Goal: Use online tool/utility: Utilize a website feature to perform a specific function

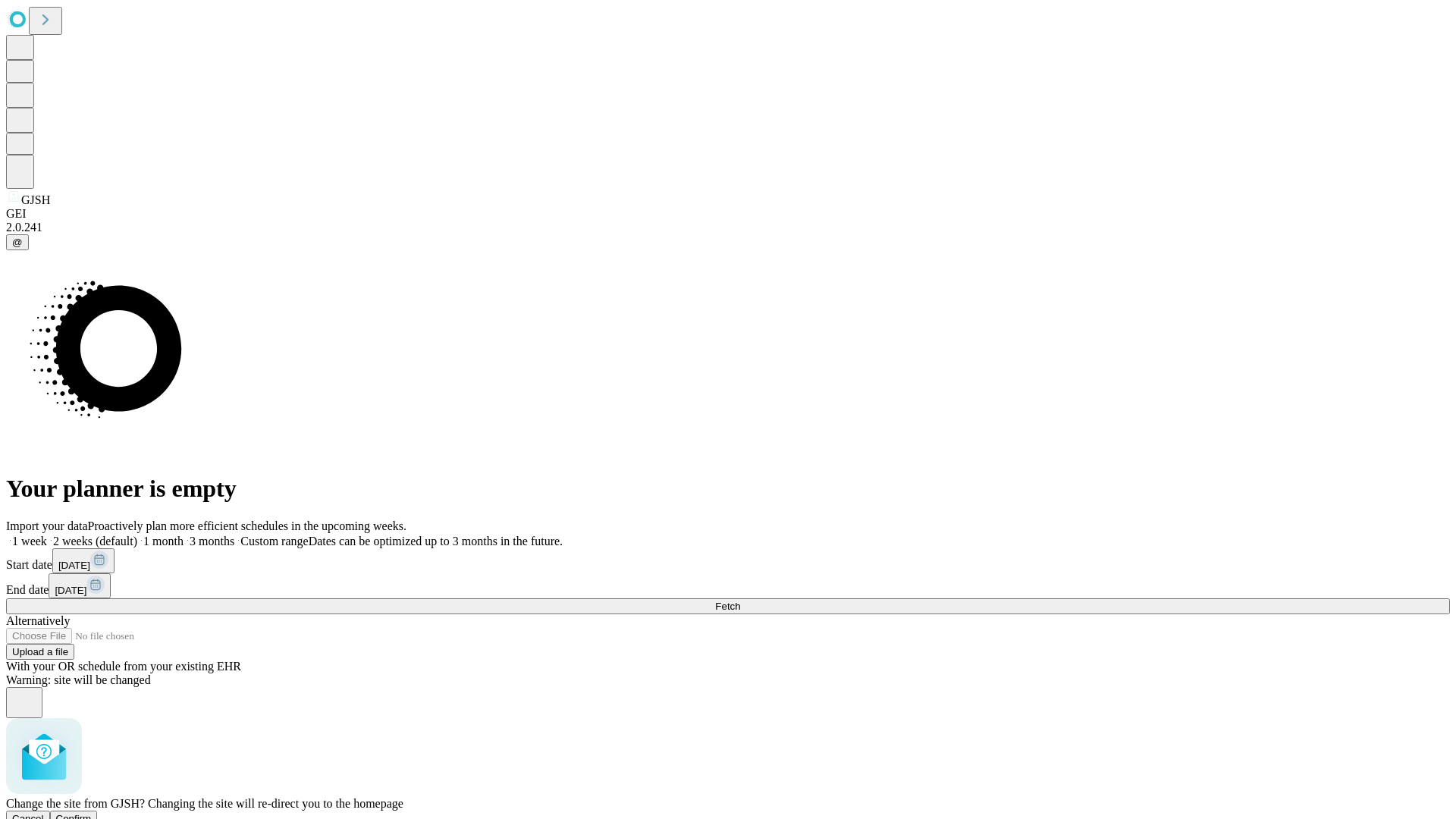
click at [91, 813] on span "Confirm" at bounding box center [74, 819] width 36 height 11
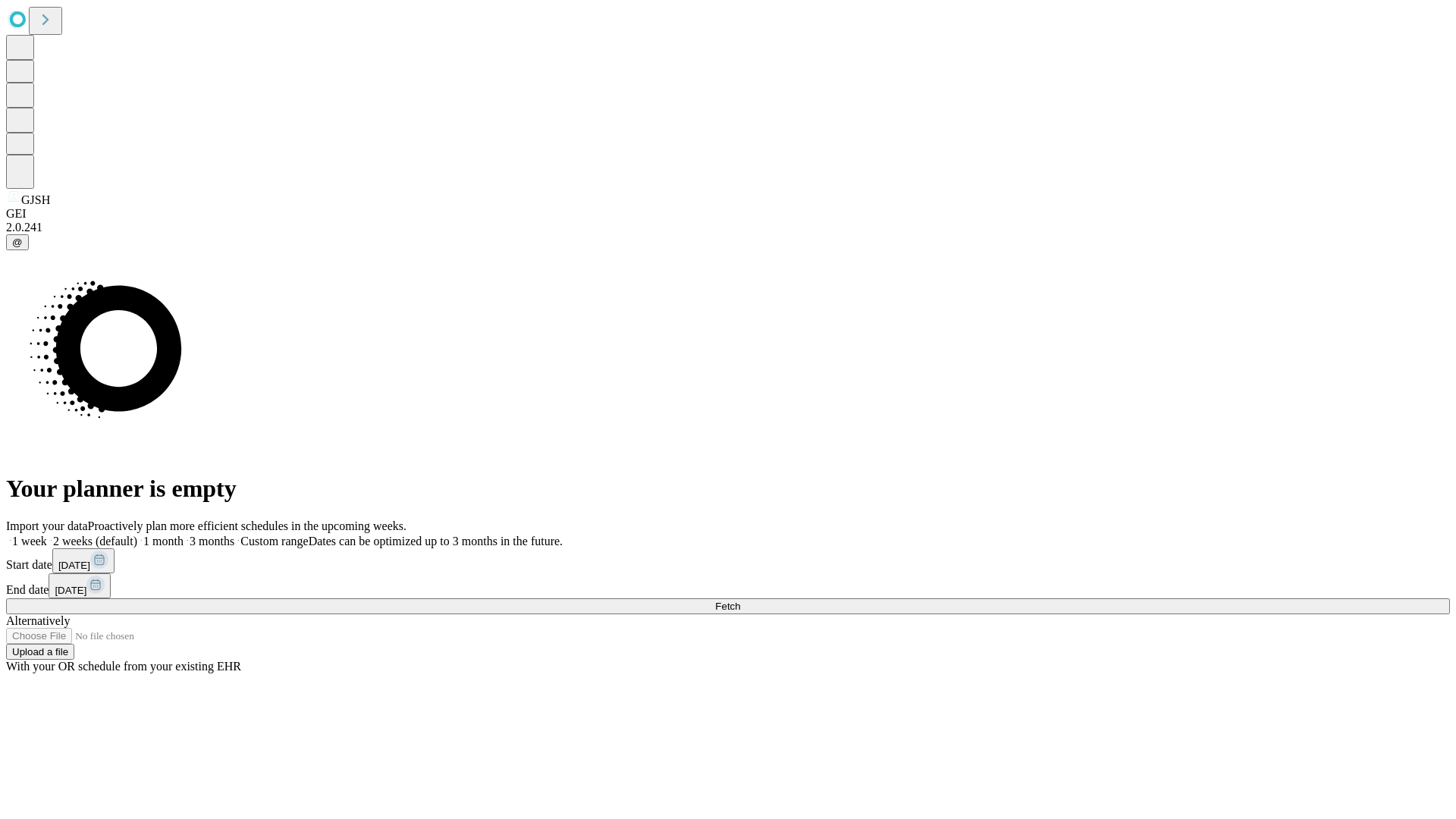
click at [184, 535] on label "1 month" at bounding box center [161, 541] width 46 height 13
click at [740, 601] on span "Fetch" at bounding box center [728, 607] width 25 height 11
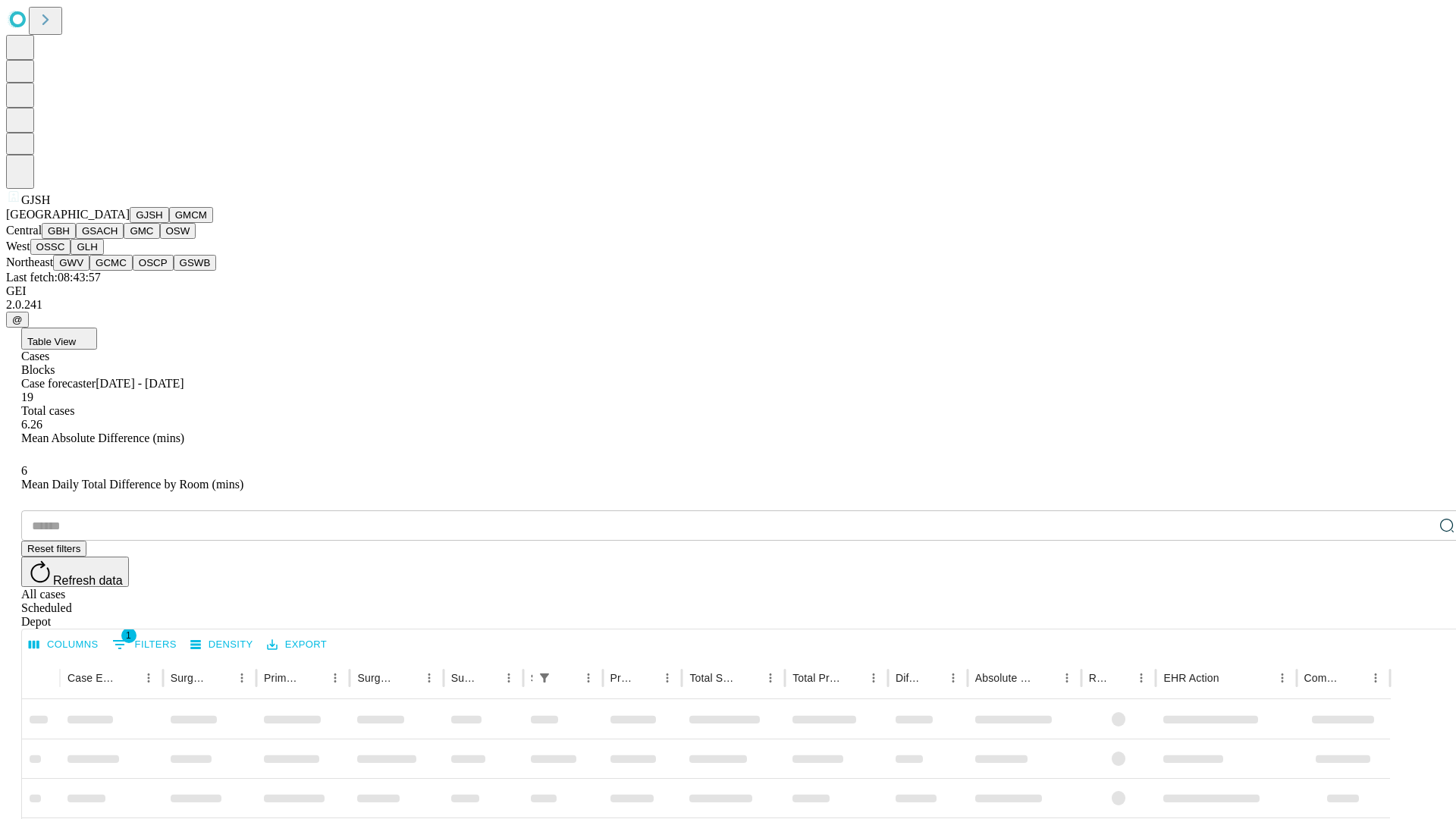
click at [169, 223] on button "GMCM" at bounding box center [191, 214] width 44 height 16
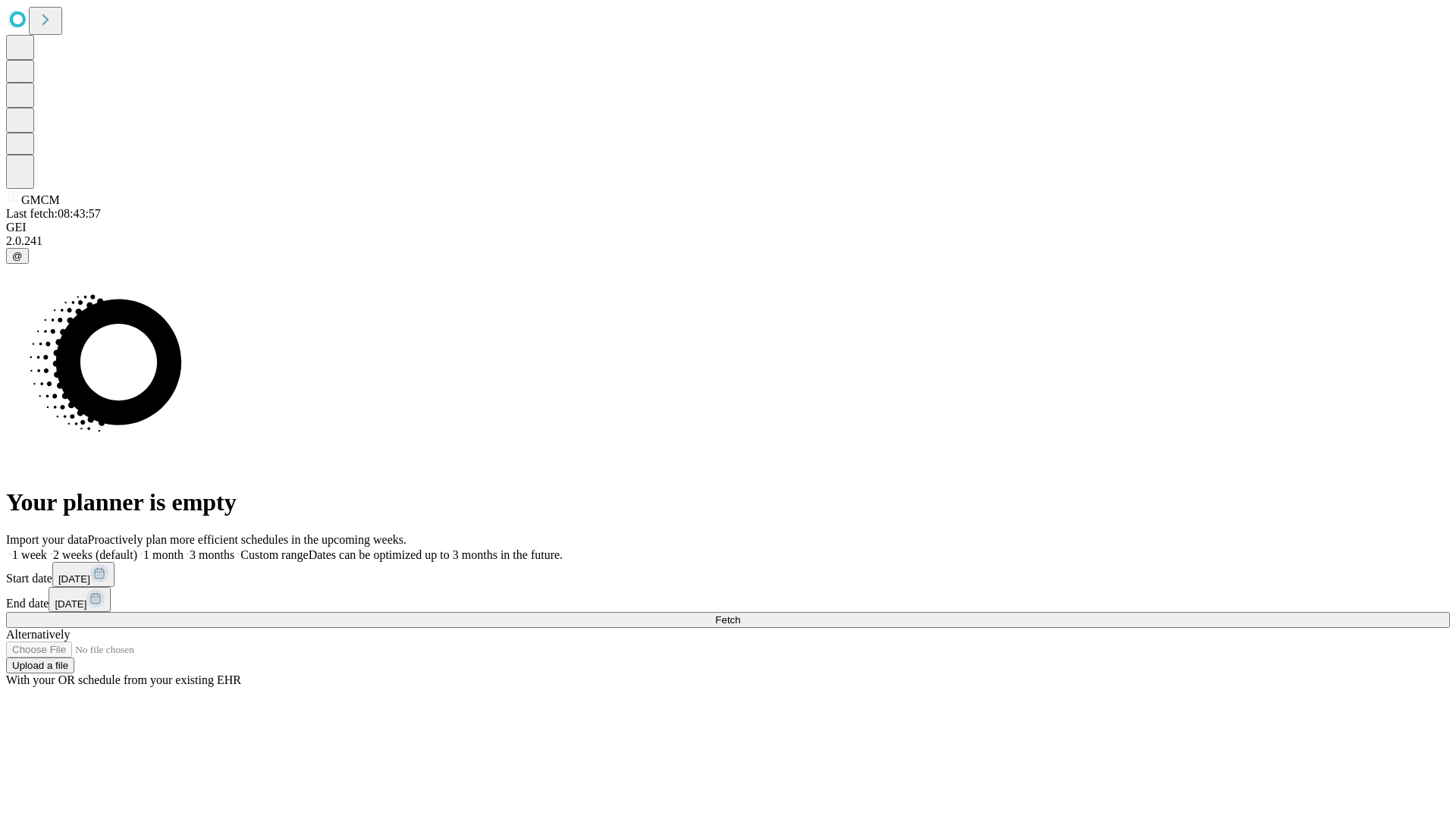
click at [184, 548] on label "1 month" at bounding box center [161, 555] width 46 height 13
click at [740, 614] on span "Fetch" at bounding box center [728, 620] width 25 height 11
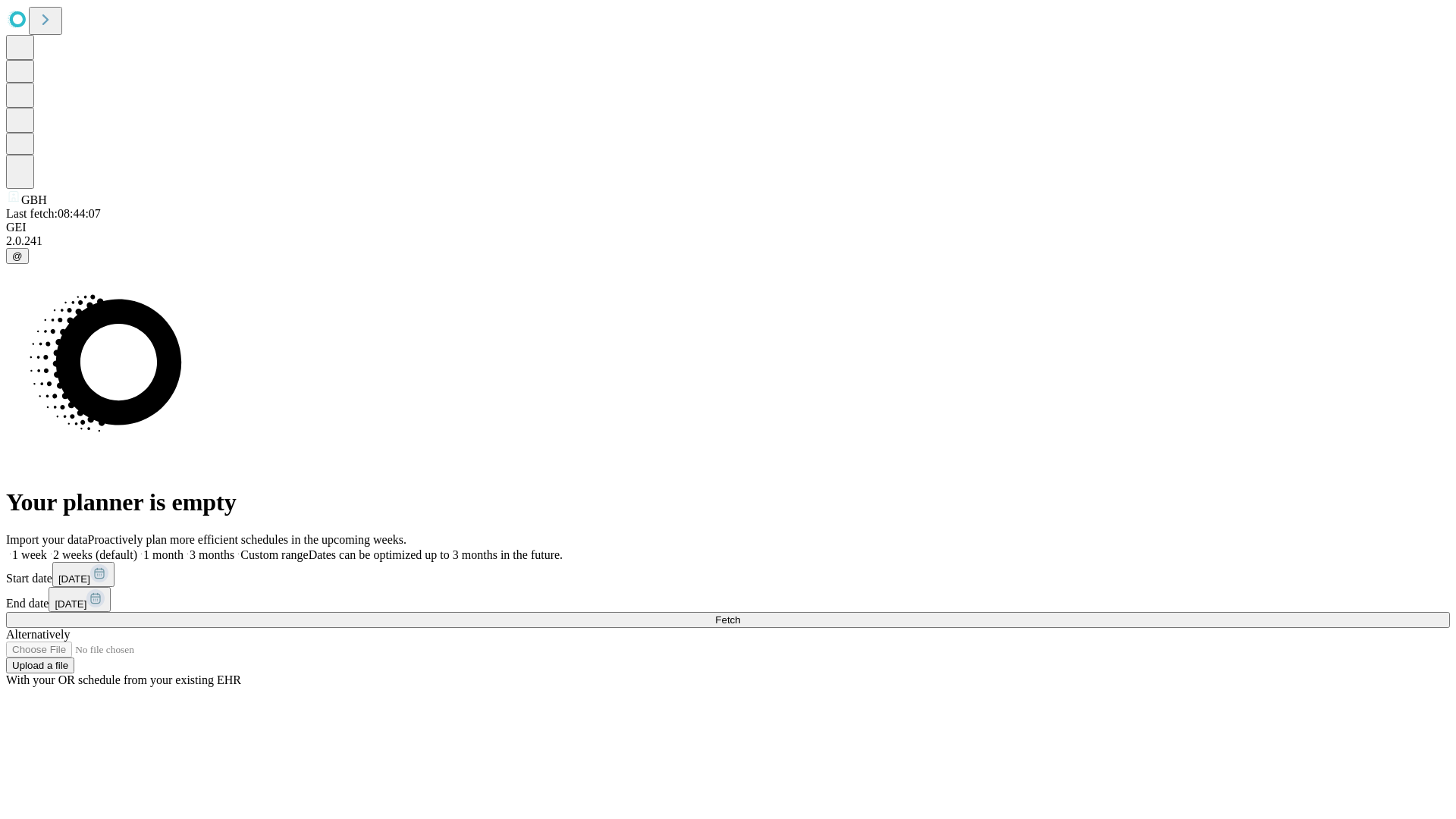
click at [184, 548] on label "1 month" at bounding box center [161, 555] width 46 height 13
click at [740, 614] on span "Fetch" at bounding box center [728, 620] width 25 height 11
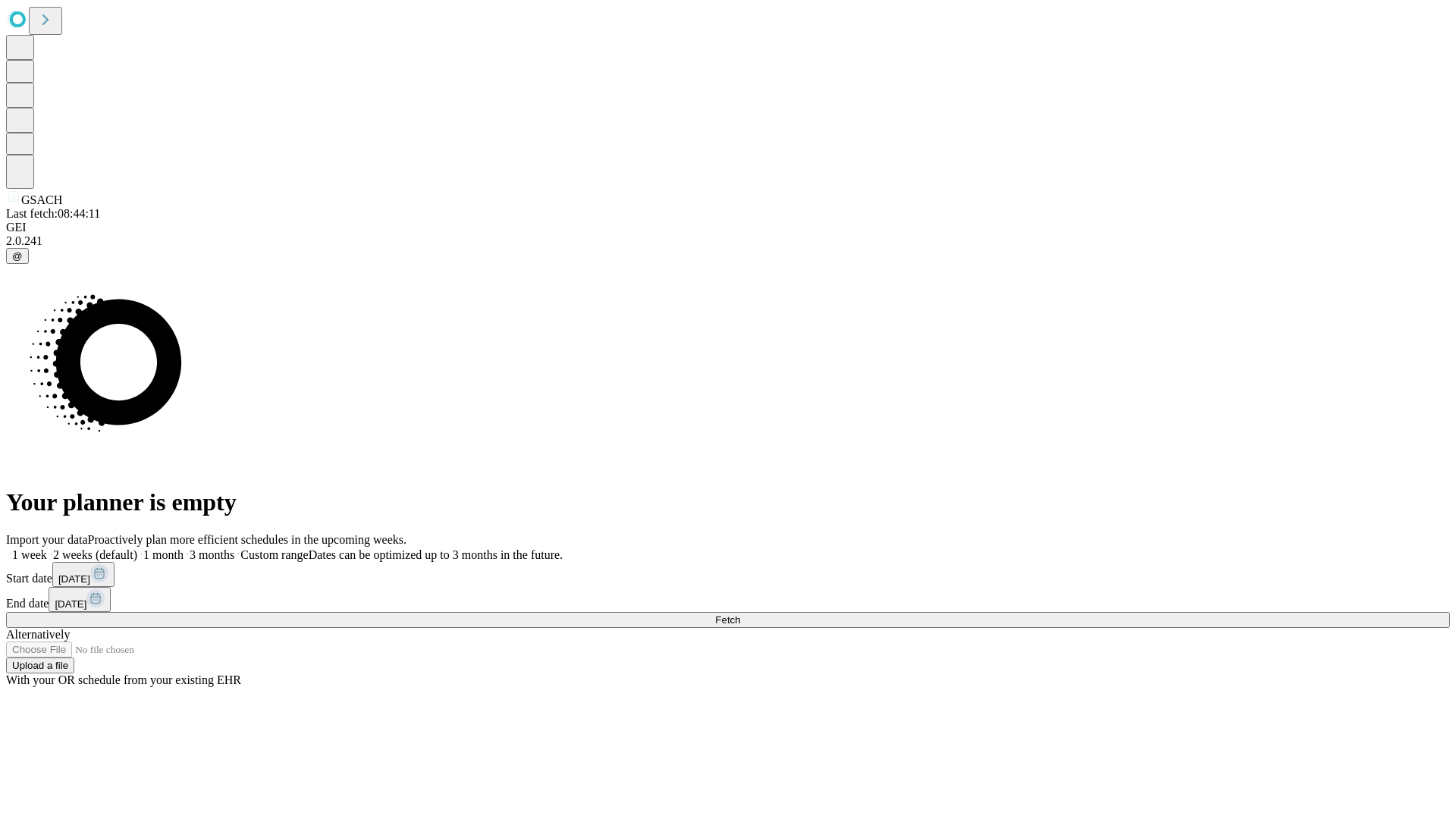
click at [184, 548] on label "1 month" at bounding box center [161, 555] width 46 height 13
click at [740, 614] on span "Fetch" at bounding box center [728, 620] width 25 height 11
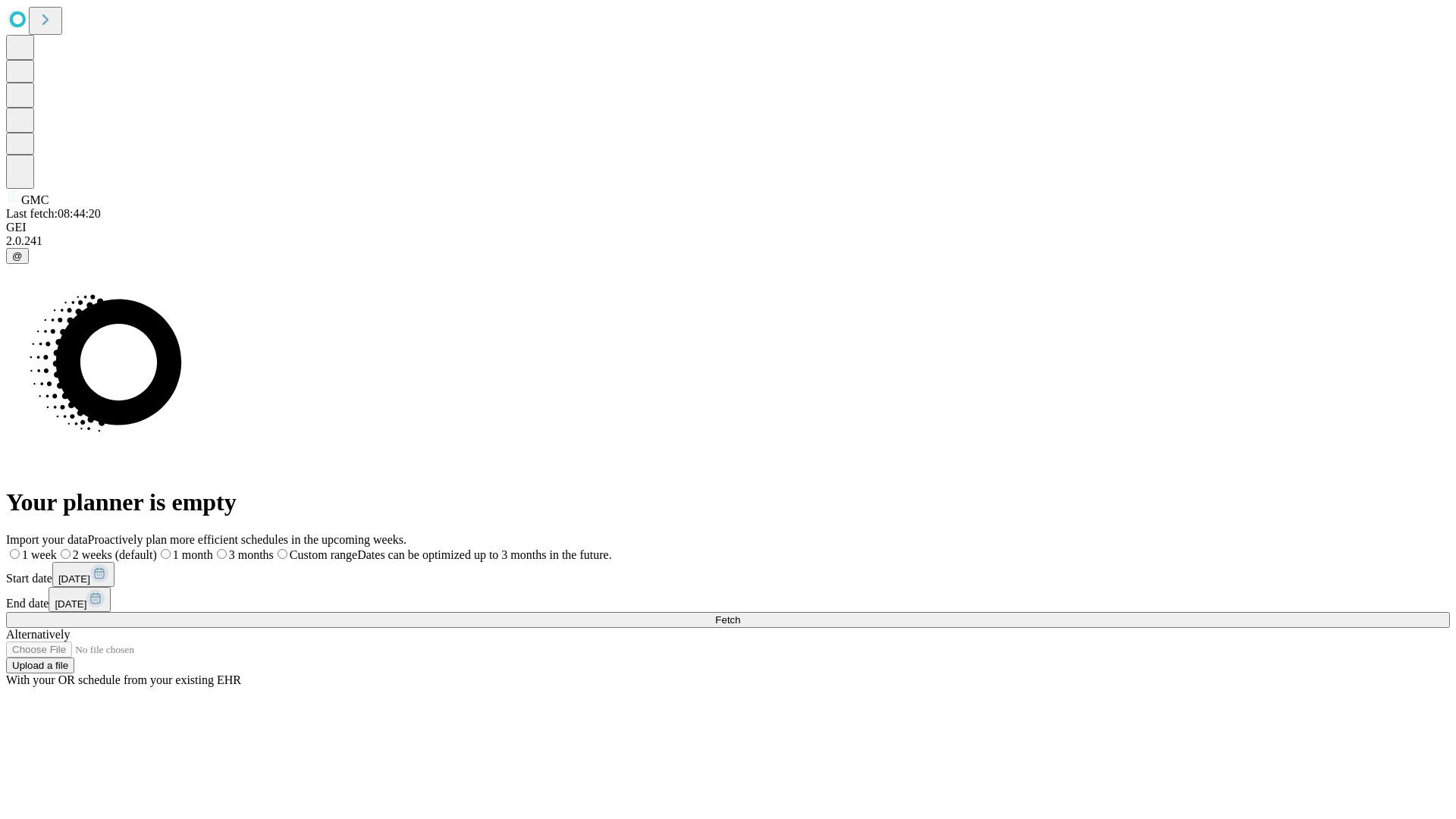
click at [213, 548] on label "1 month" at bounding box center [185, 555] width 56 height 13
click at [740, 614] on span "Fetch" at bounding box center [728, 620] width 25 height 11
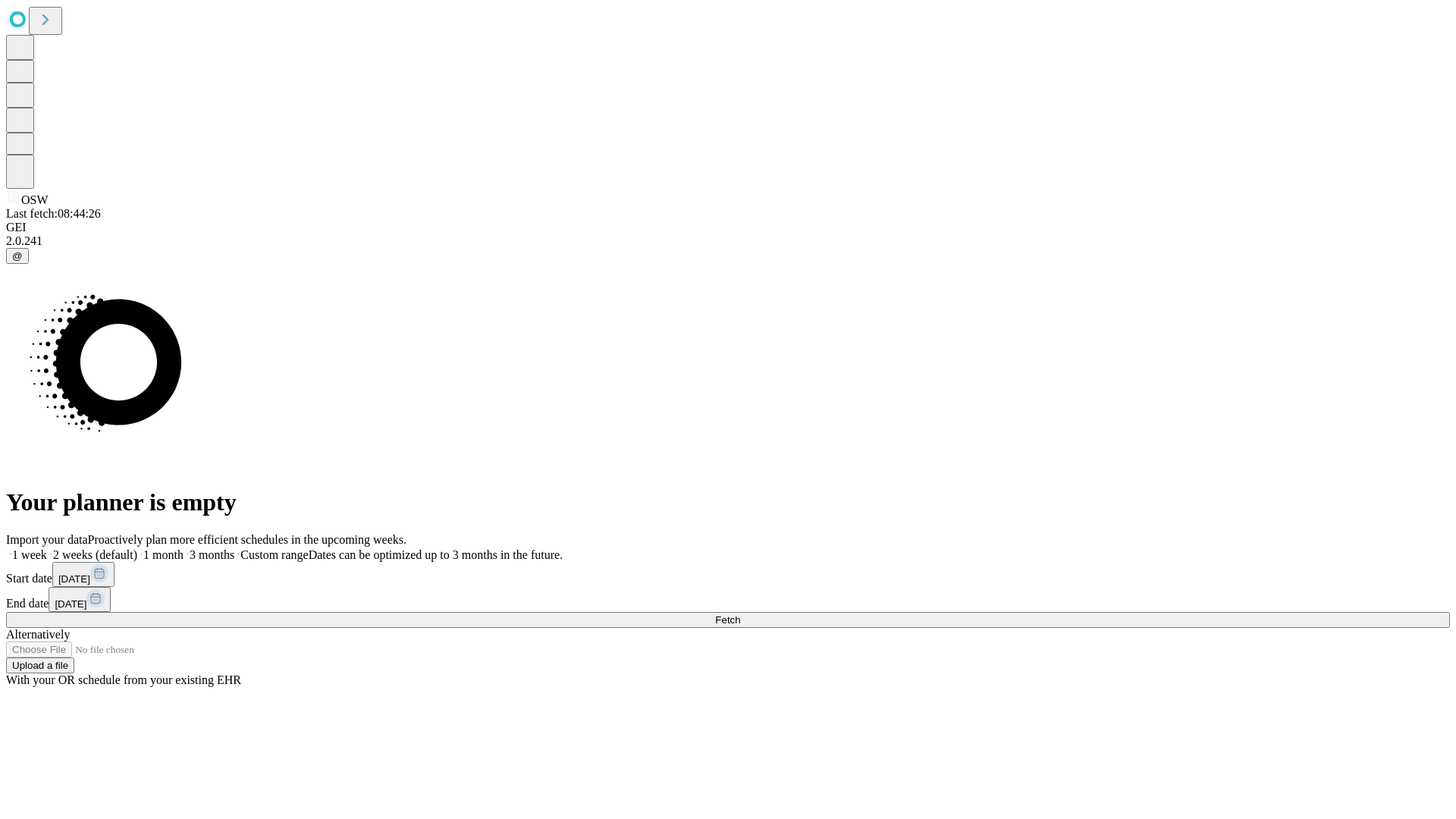
click at [184, 548] on label "1 month" at bounding box center [161, 555] width 46 height 13
click at [740, 614] on span "Fetch" at bounding box center [728, 620] width 25 height 11
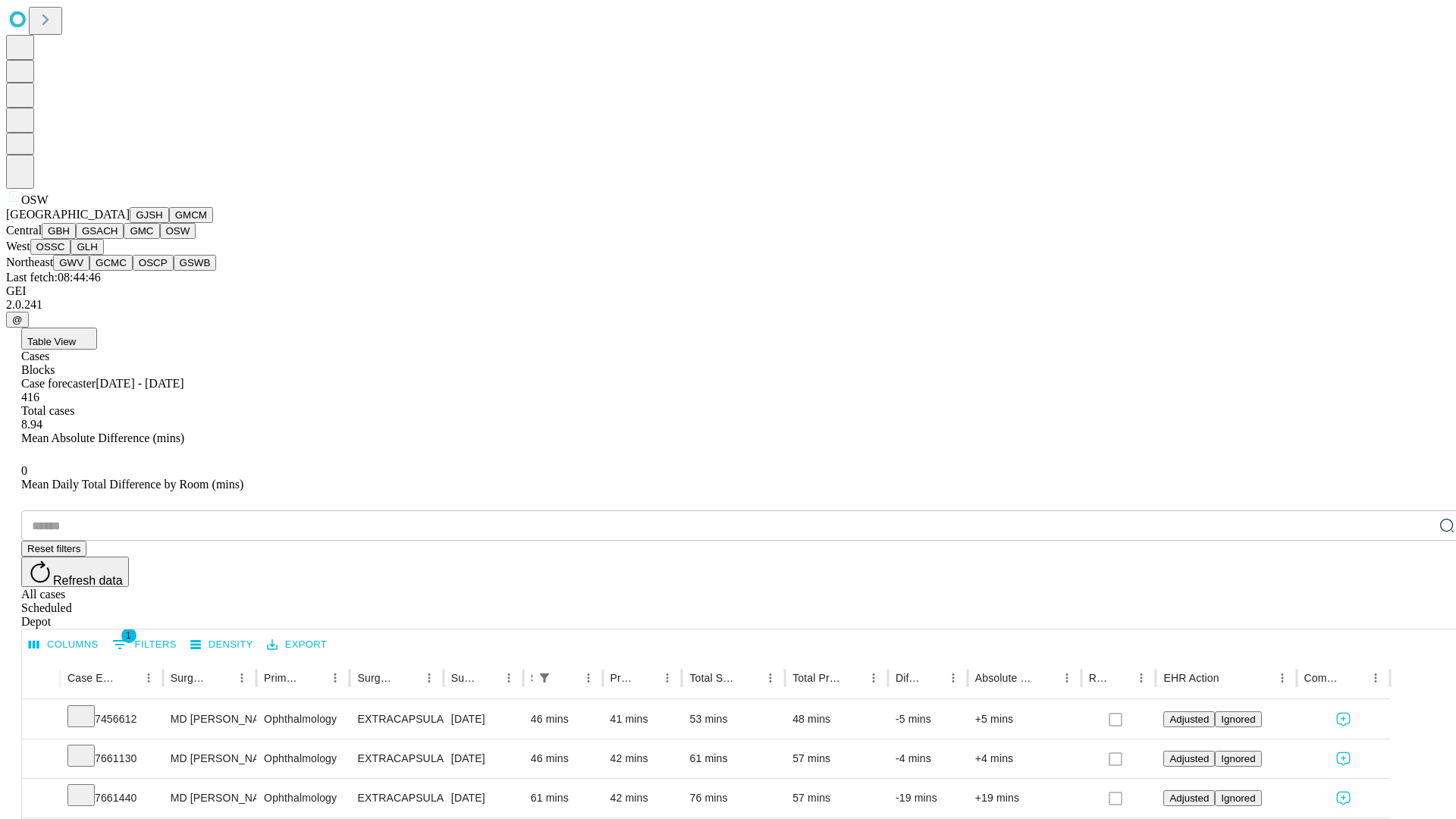
click at [71, 255] on button "OSSC" at bounding box center [51, 247] width 41 height 16
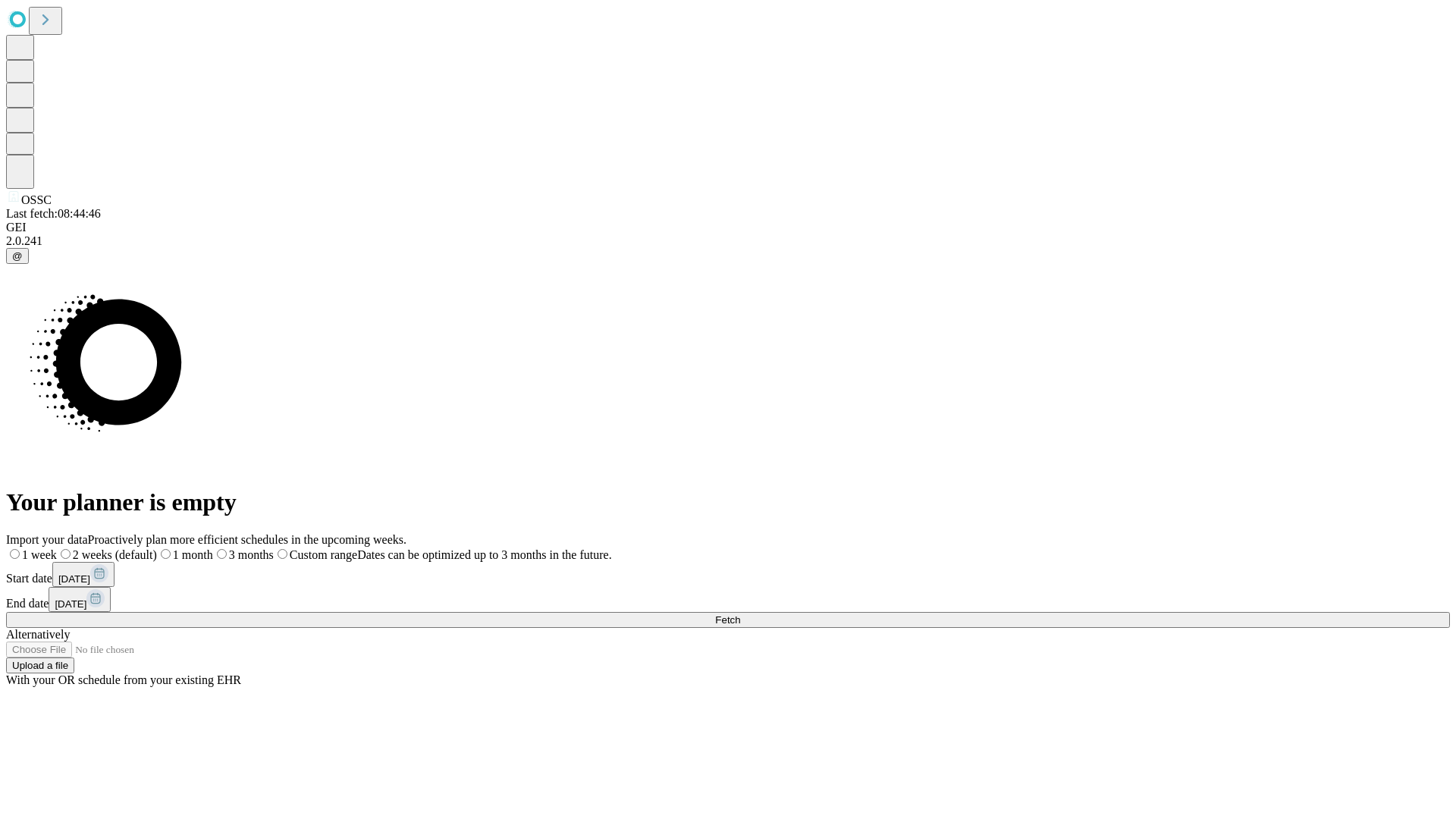
click at [213, 548] on label "1 month" at bounding box center [185, 555] width 56 height 13
click at [740, 614] on span "Fetch" at bounding box center [728, 620] width 25 height 11
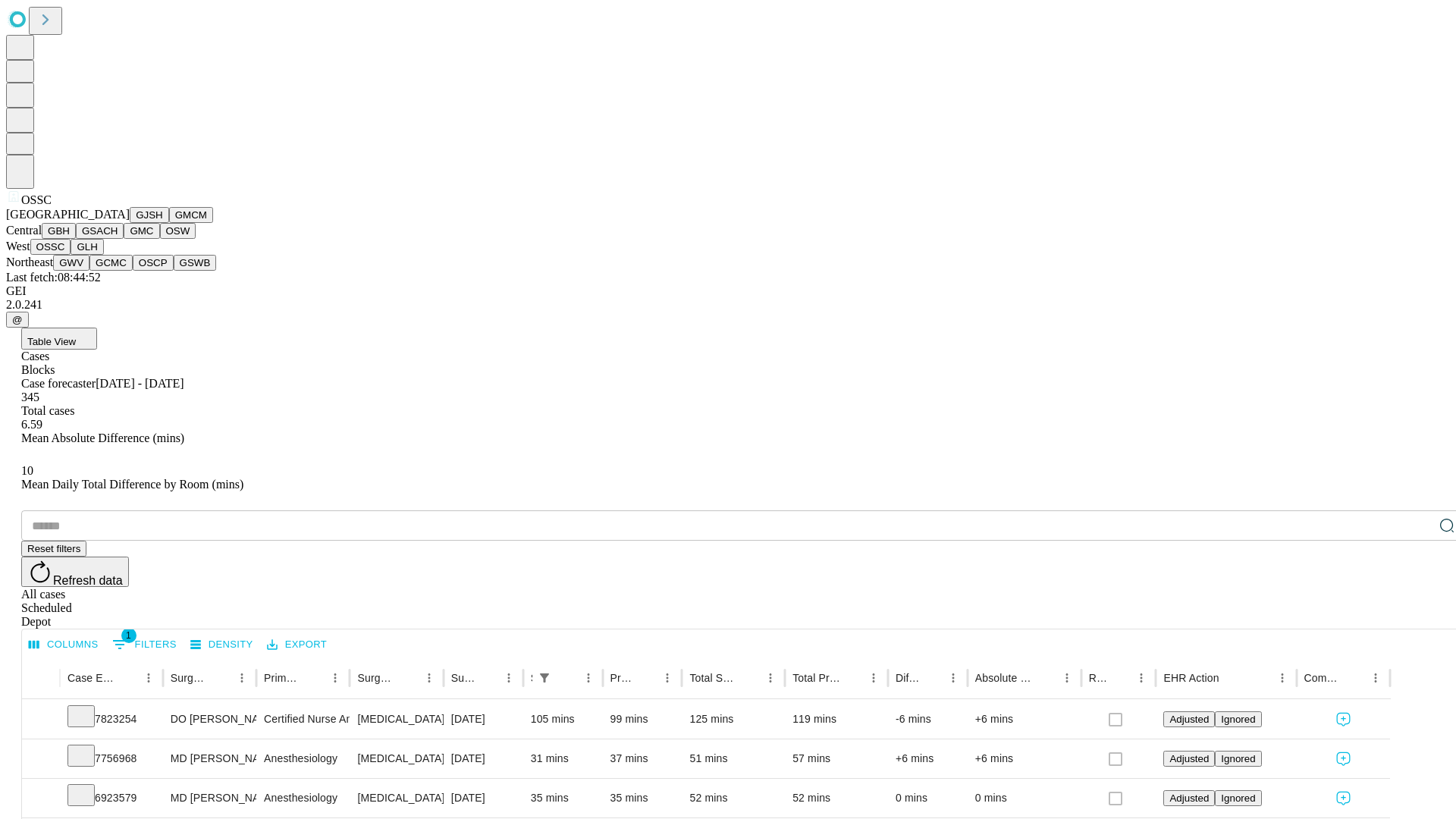
click at [103, 255] on button "GLH" at bounding box center [86, 247] width 32 height 16
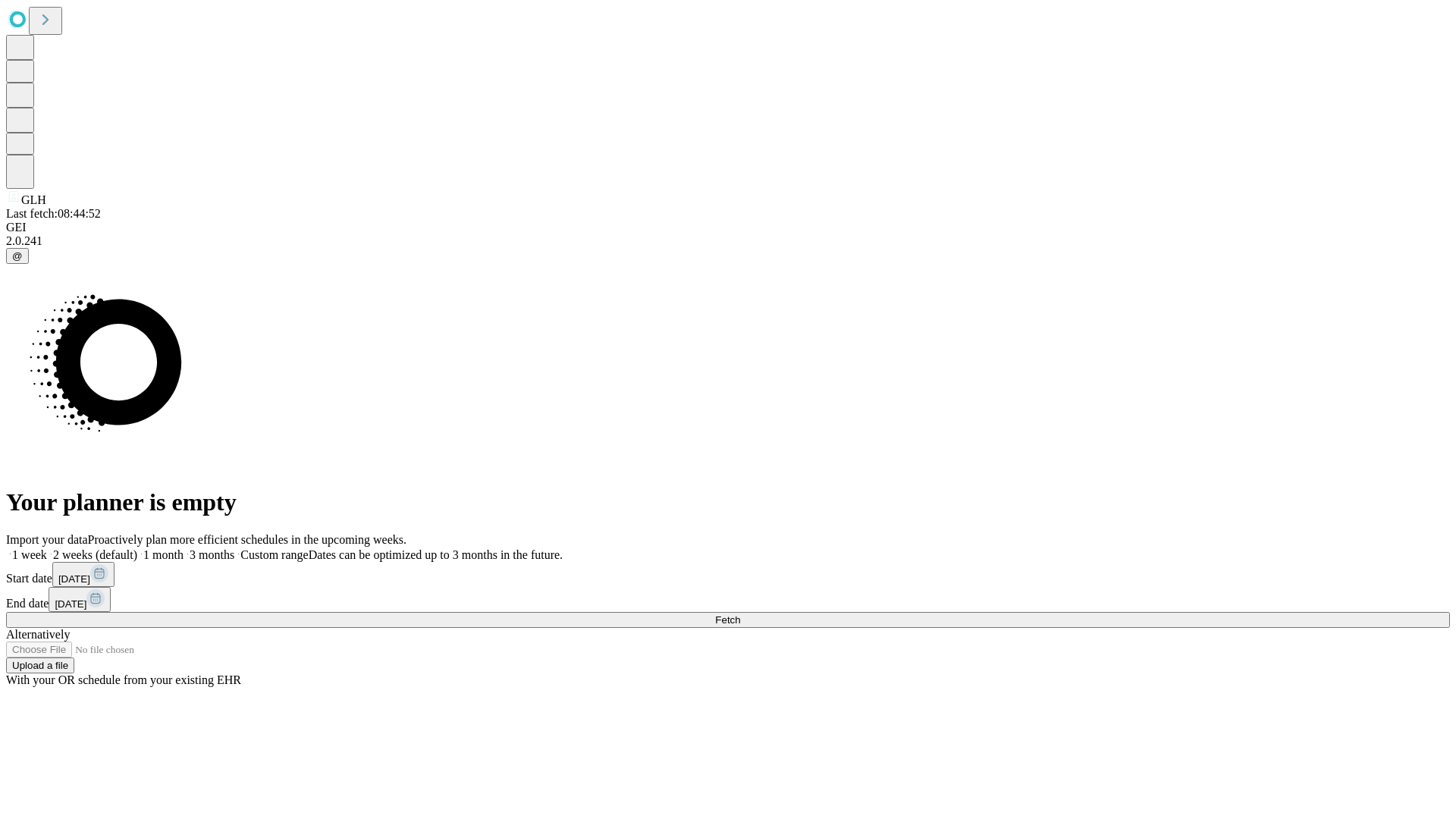
click at [184, 548] on label "1 month" at bounding box center [161, 555] width 46 height 13
click at [740, 614] on span "Fetch" at bounding box center [728, 620] width 25 height 11
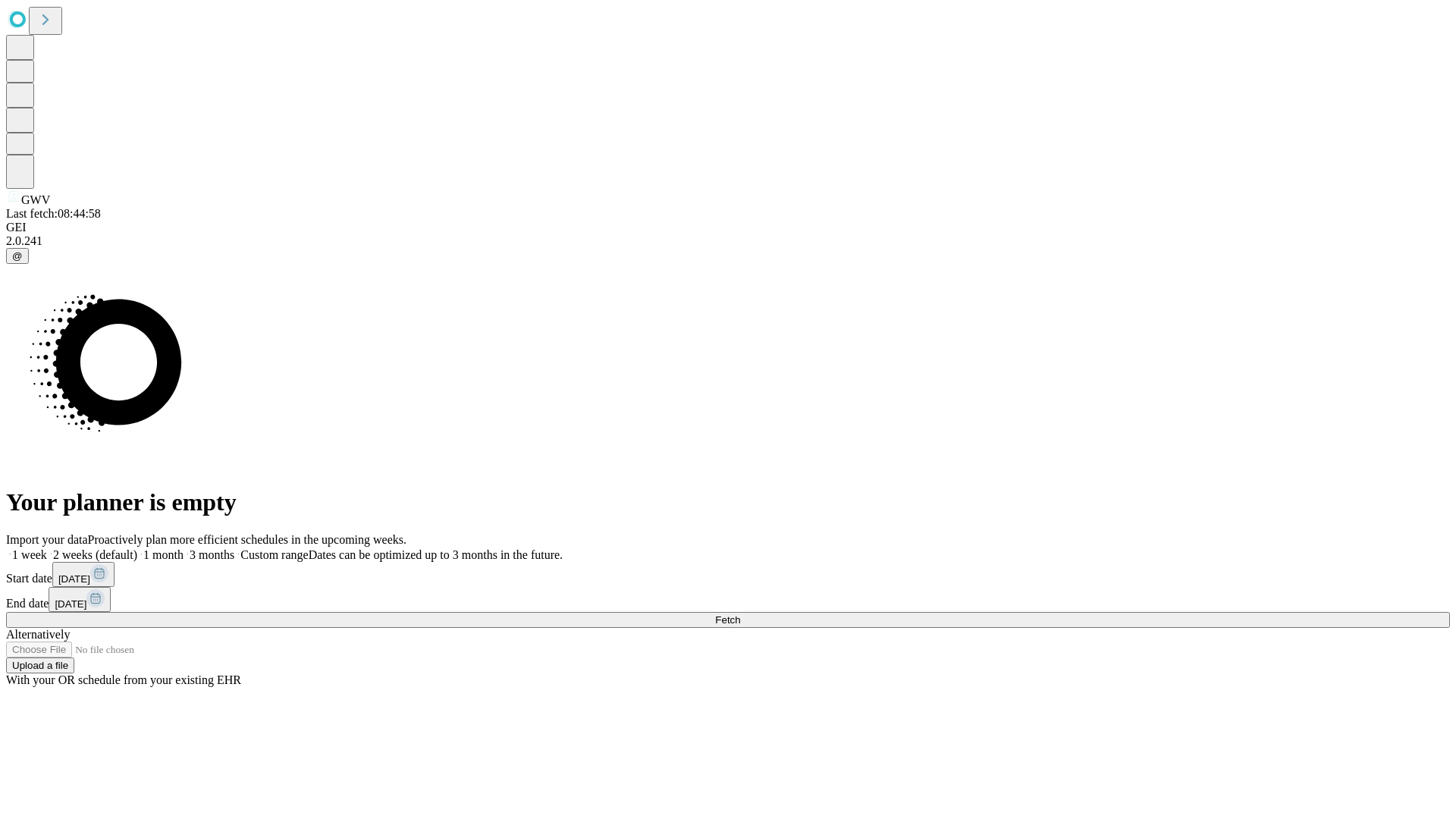
click at [184, 548] on label "1 month" at bounding box center [161, 555] width 46 height 13
click at [740, 614] on span "Fetch" at bounding box center [728, 620] width 25 height 11
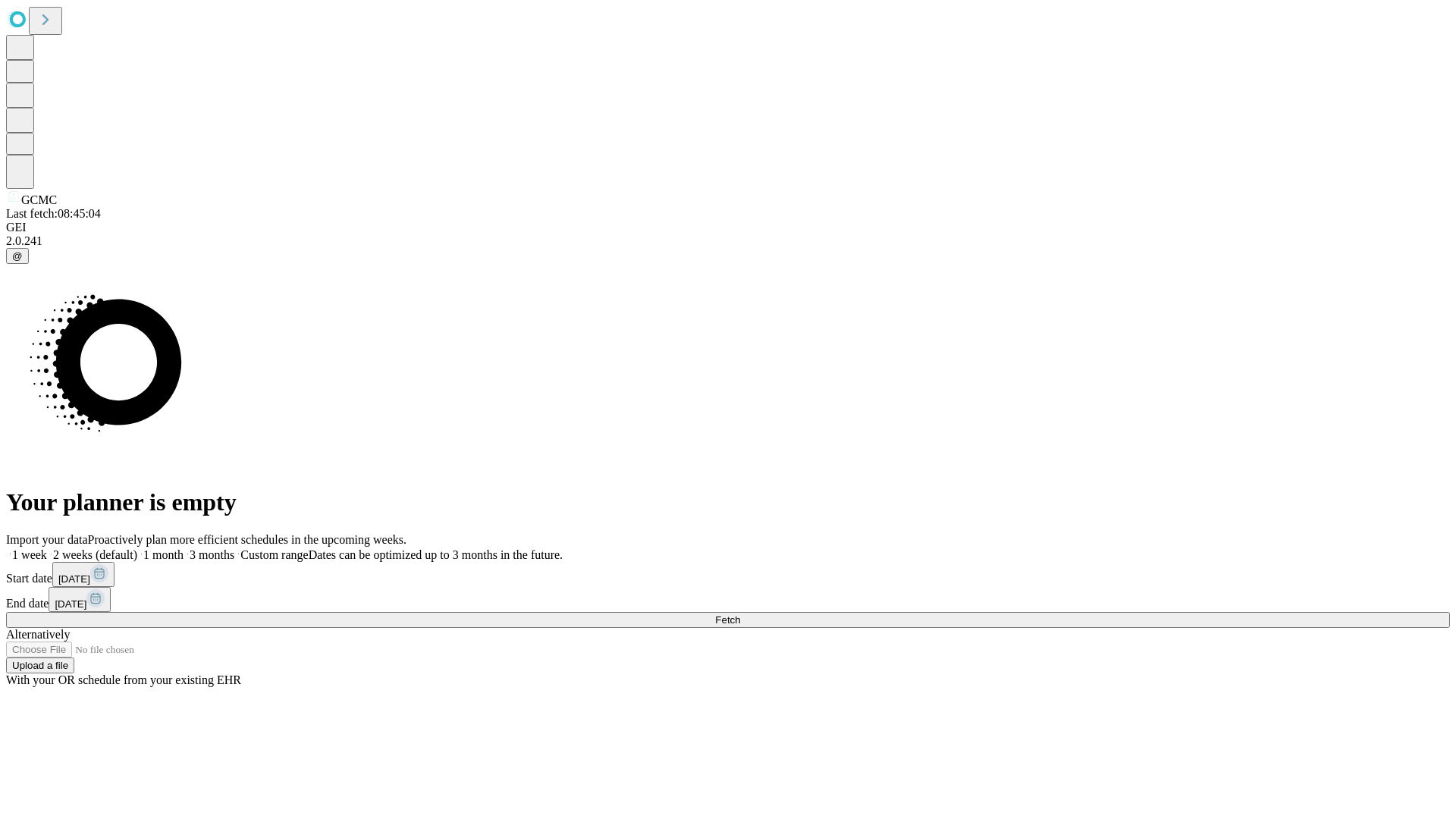
click at [184, 548] on label "1 month" at bounding box center [161, 555] width 46 height 13
click at [740, 614] on span "Fetch" at bounding box center [728, 620] width 25 height 11
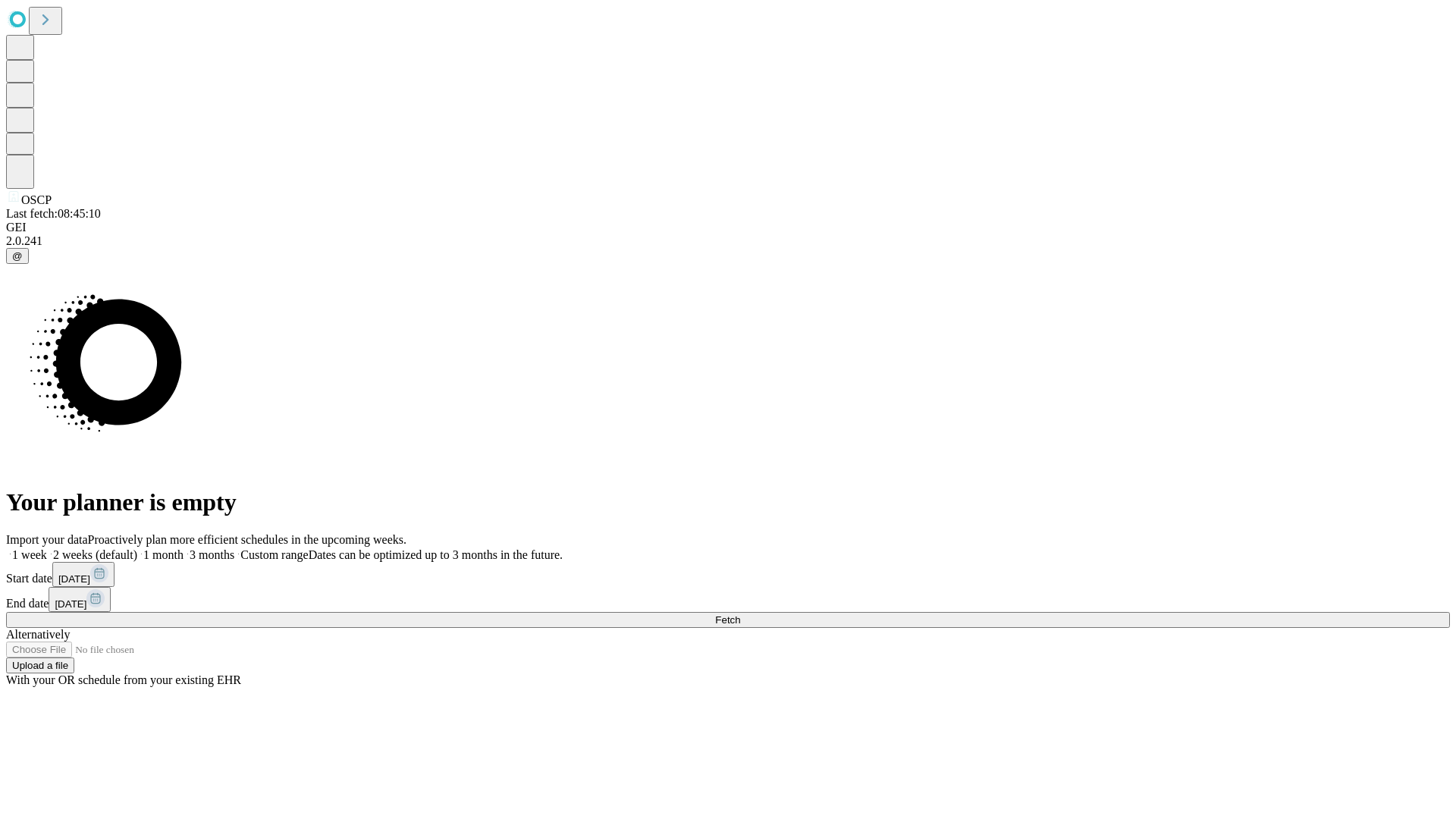
click at [184, 548] on label "1 month" at bounding box center [161, 555] width 46 height 13
click at [740, 614] on span "Fetch" at bounding box center [728, 620] width 25 height 11
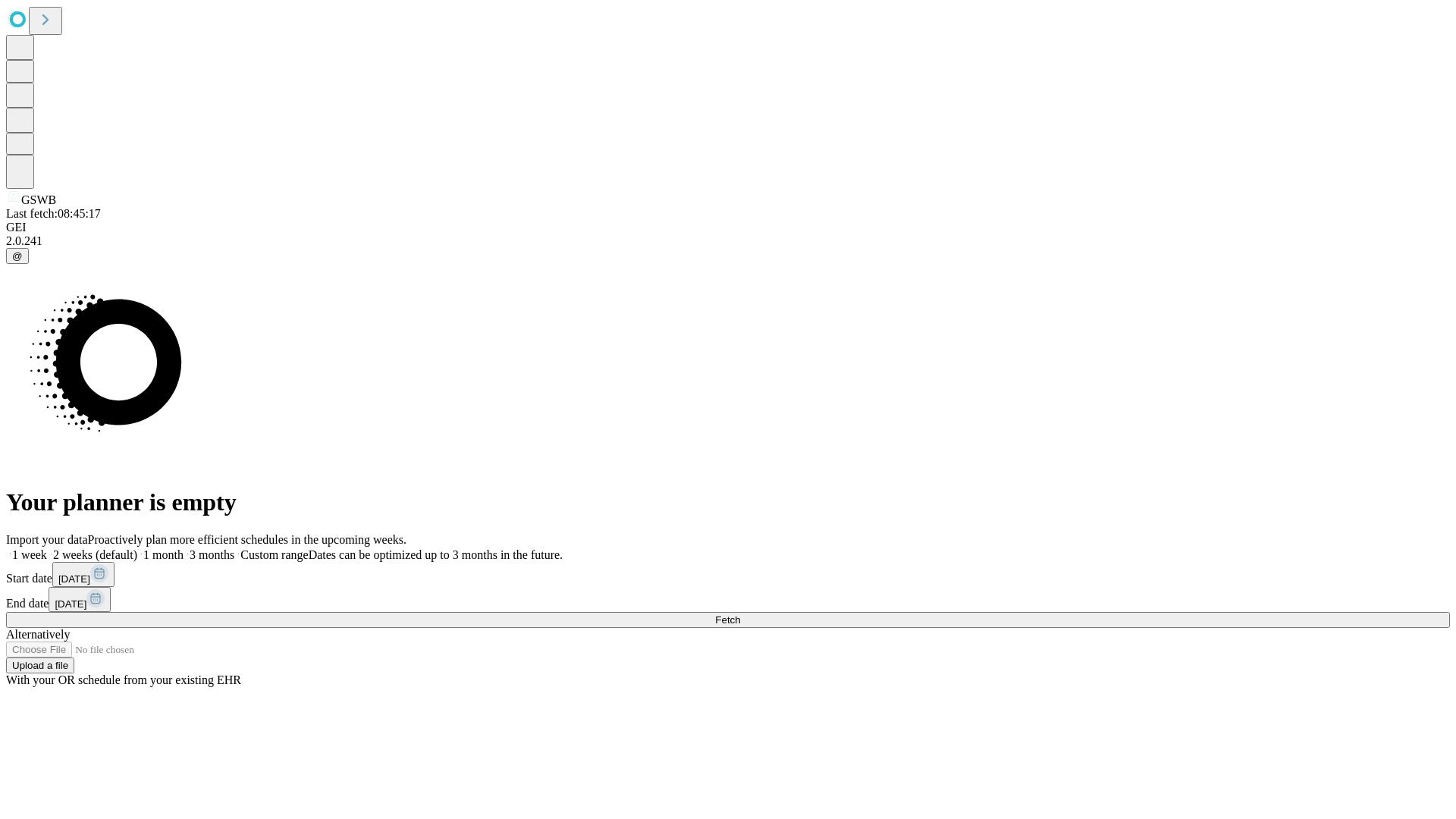
click at [184, 548] on label "1 month" at bounding box center [161, 555] width 46 height 13
click at [740, 614] on span "Fetch" at bounding box center [728, 620] width 25 height 11
